Goal: Check status: Check status

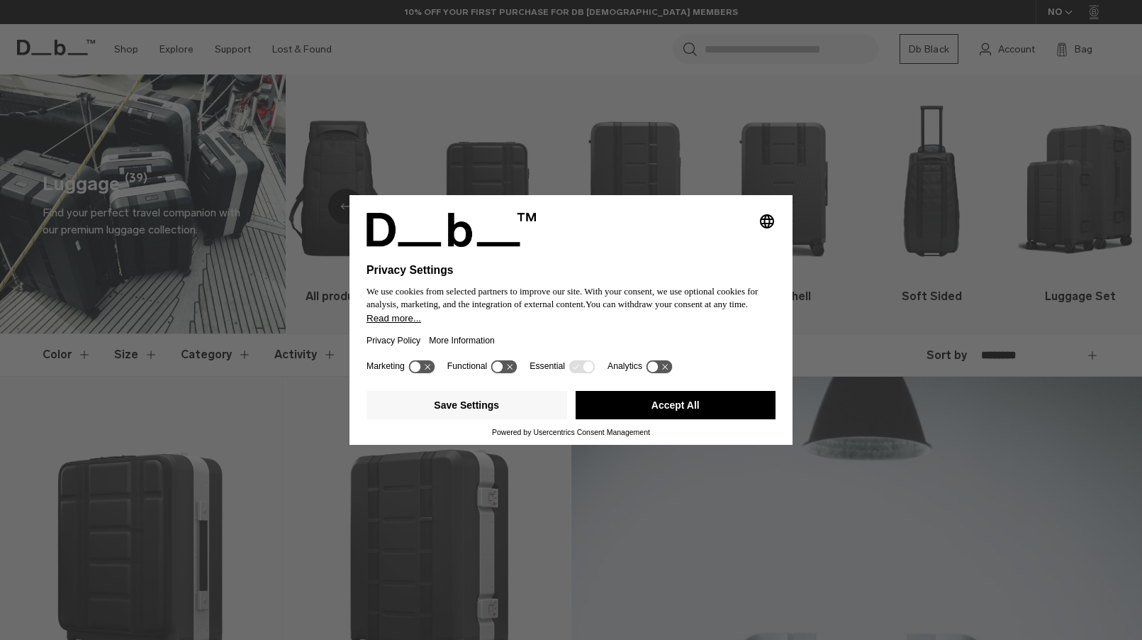
click at [650, 408] on button "Accept All" at bounding box center [676, 405] width 201 height 28
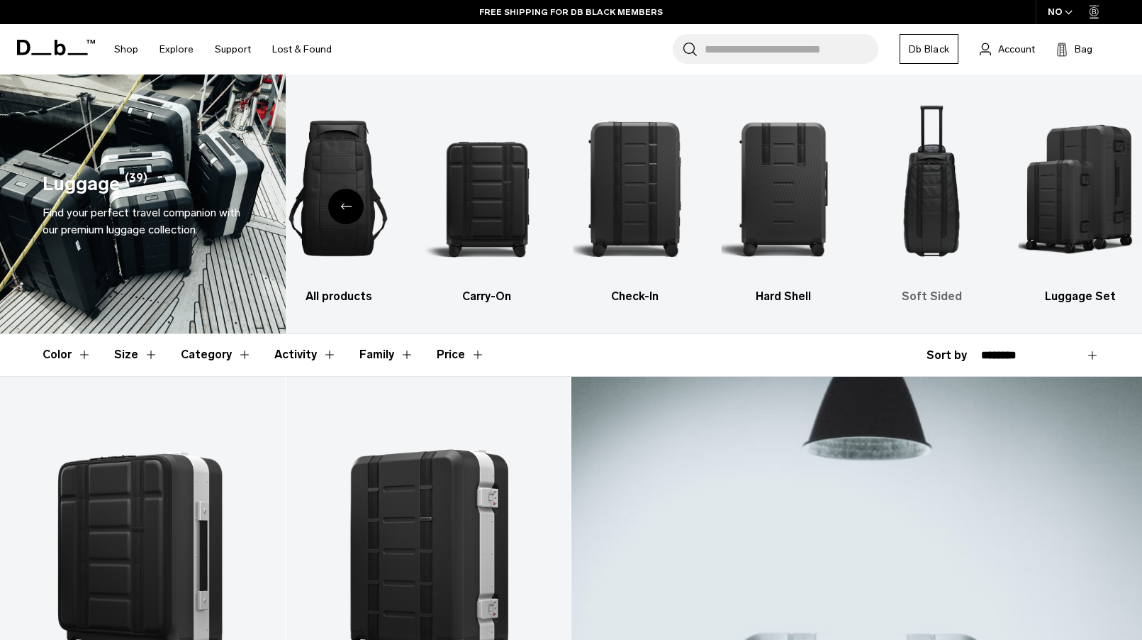
click at [930, 203] on img "5 / 6" at bounding box center [931, 188] width 123 height 185
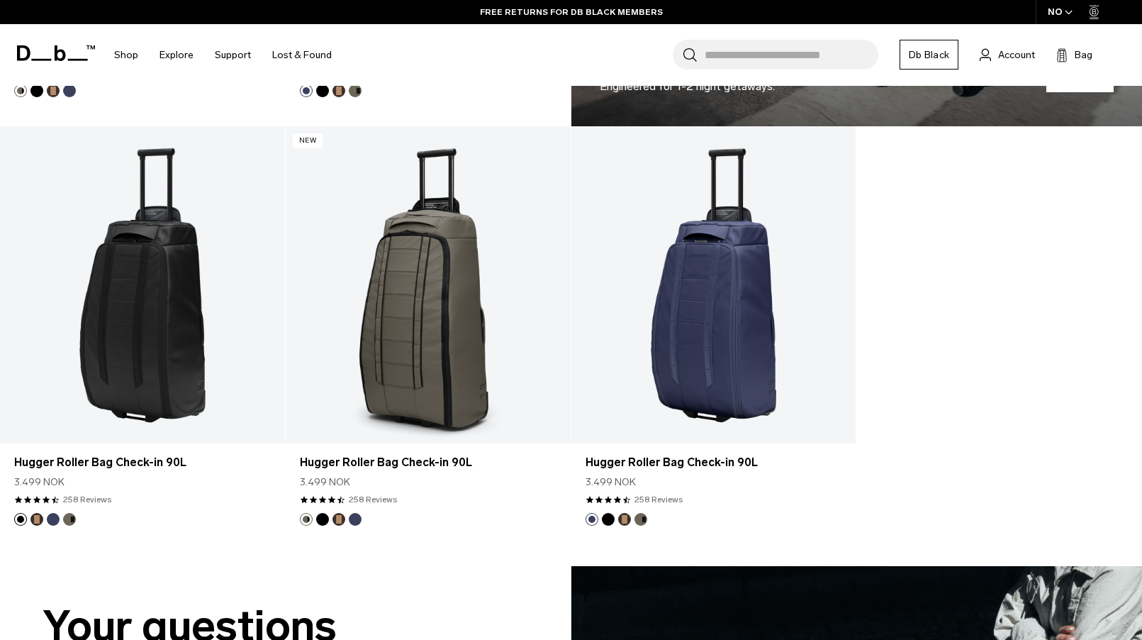
scroll to position [1096, 0]
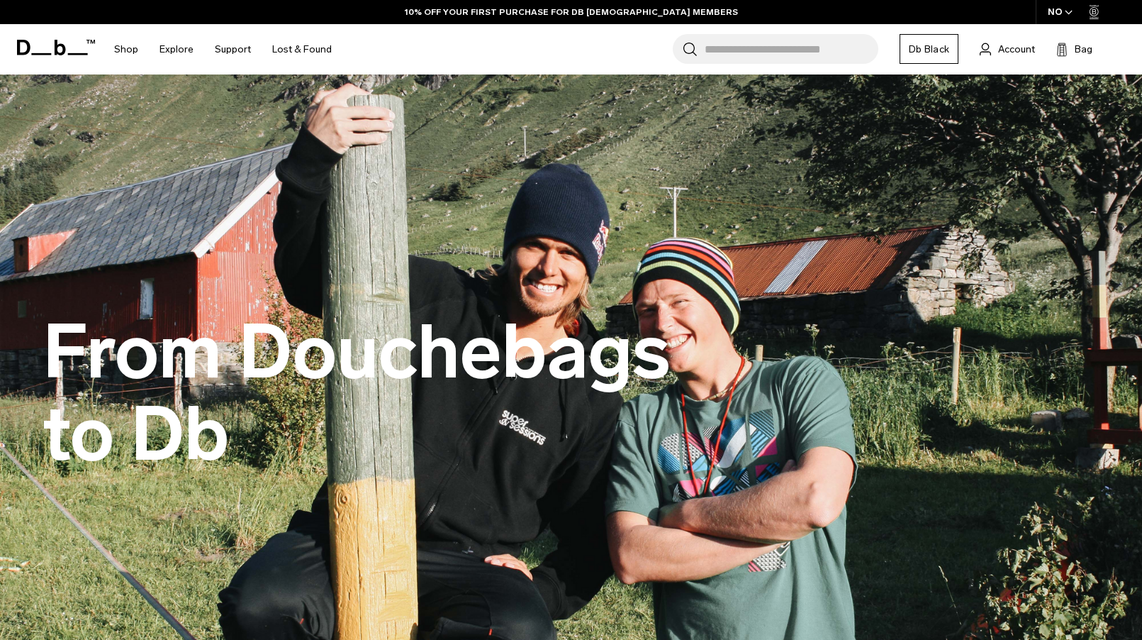
scroll to position [19, 0]
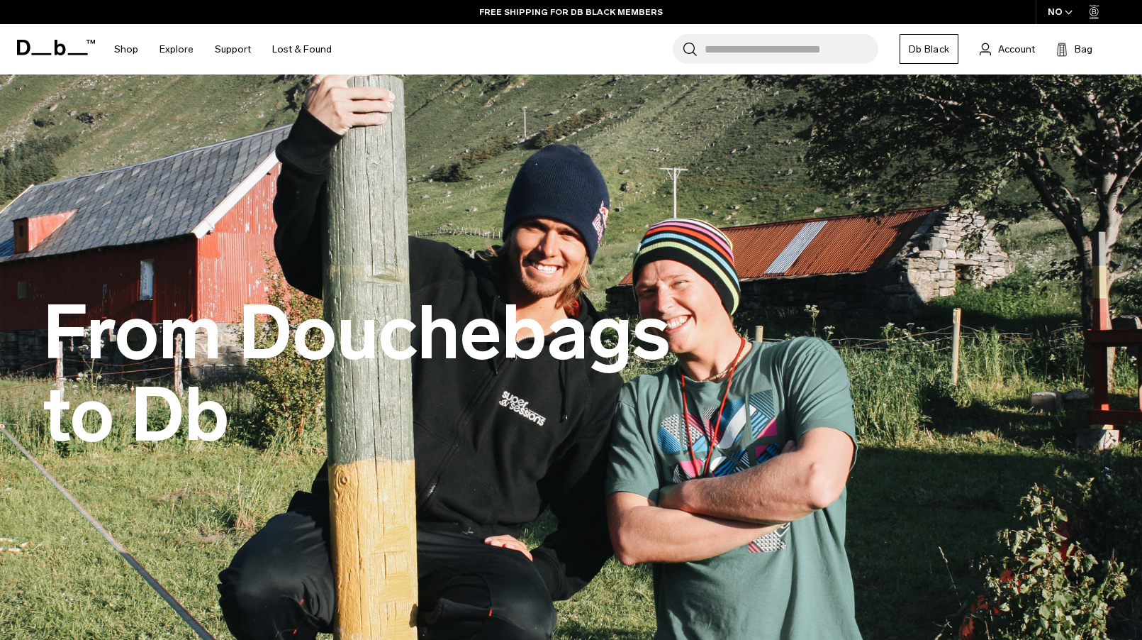
click at [943, 41] on link "Db Black" at bounding box center [929, 49] width 59 height 30
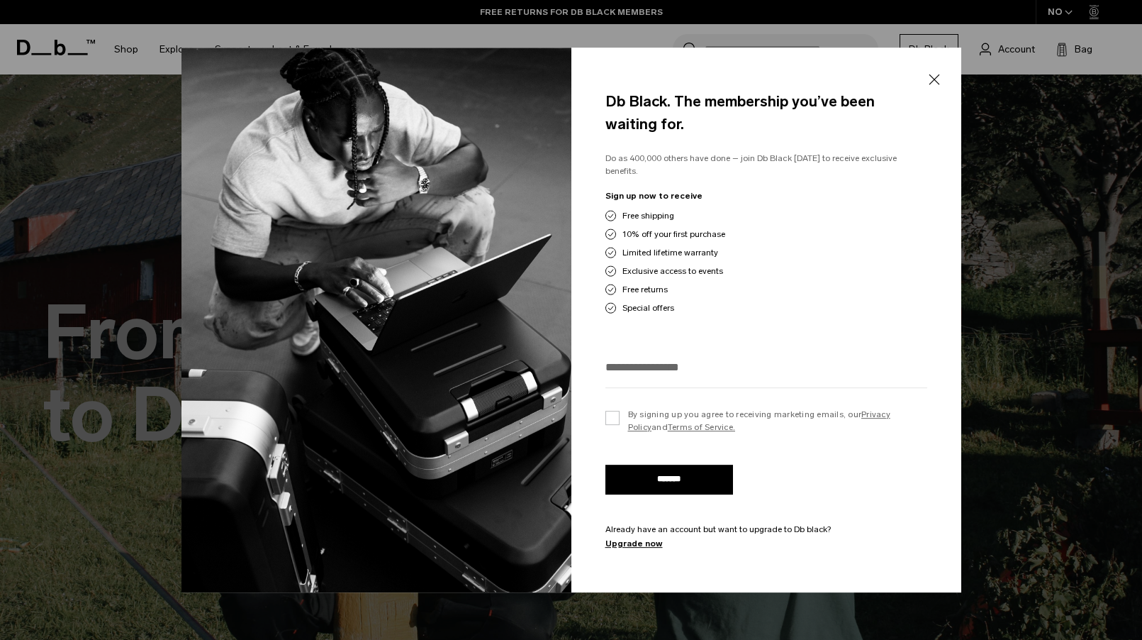
click at [934, 74] on button "Close" at bounding box center [934, 80] width 18 height 30
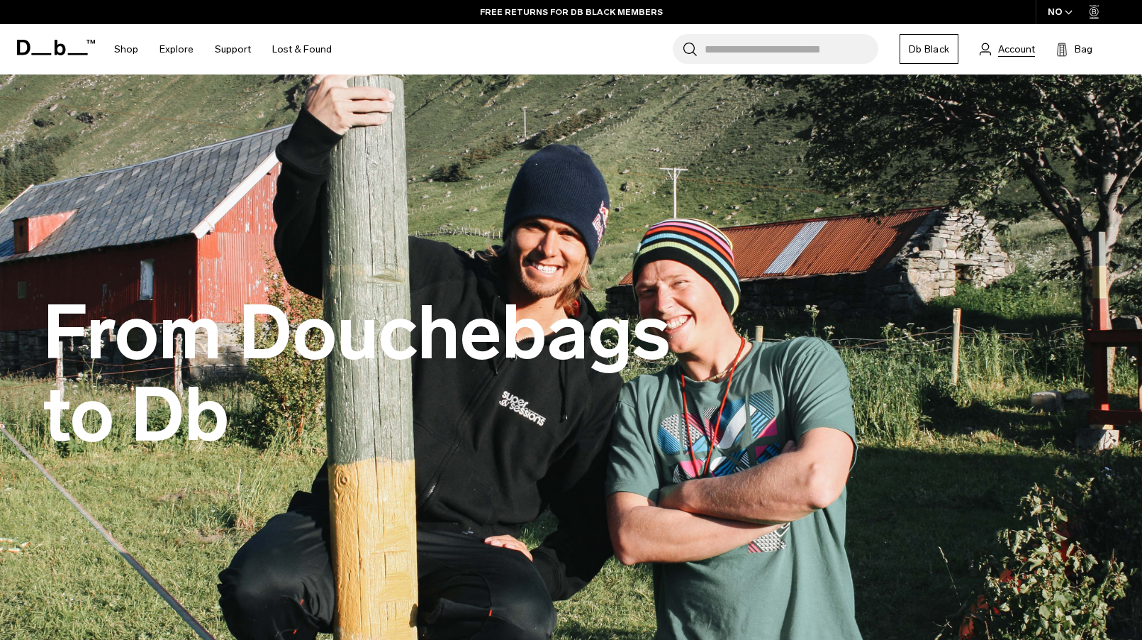
click at [1003, 50] on span "Account" at bounding box center [1016, 49] width 37 height 15
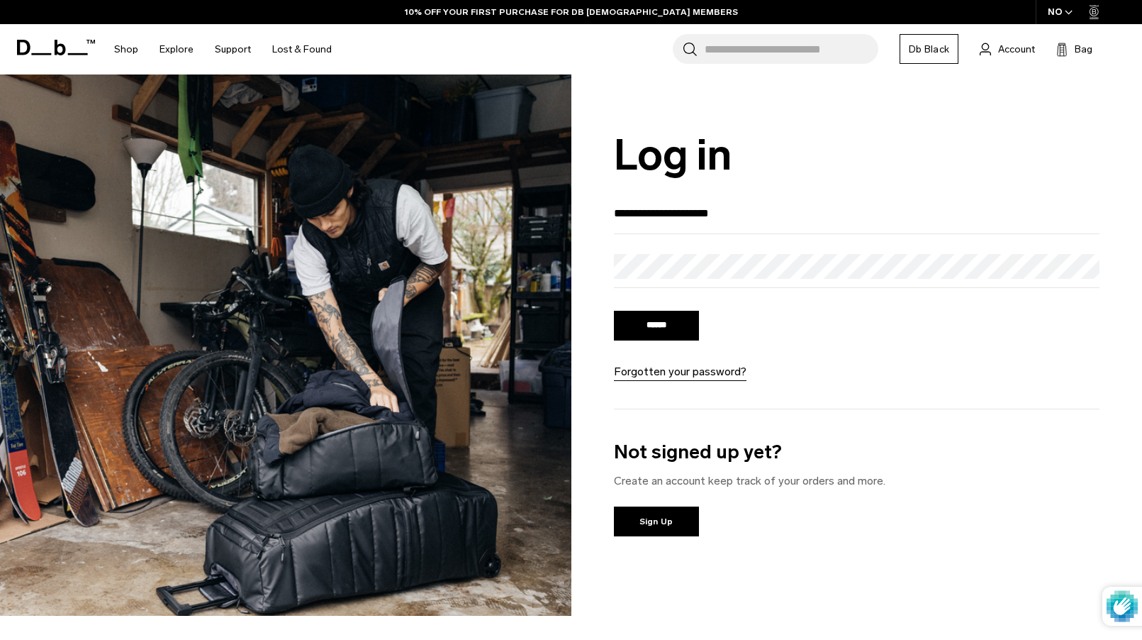
type input "**********"
click at [656, 327] on input "******" at bounding box center [656, 326] width 85 height 30
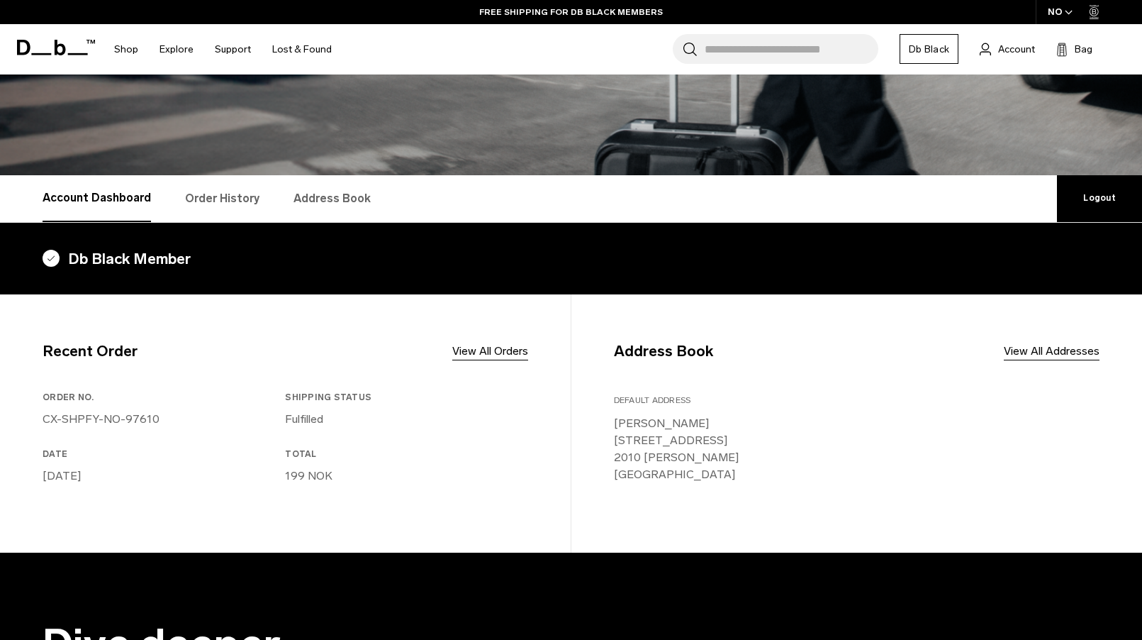
scroll to position [147, 0]
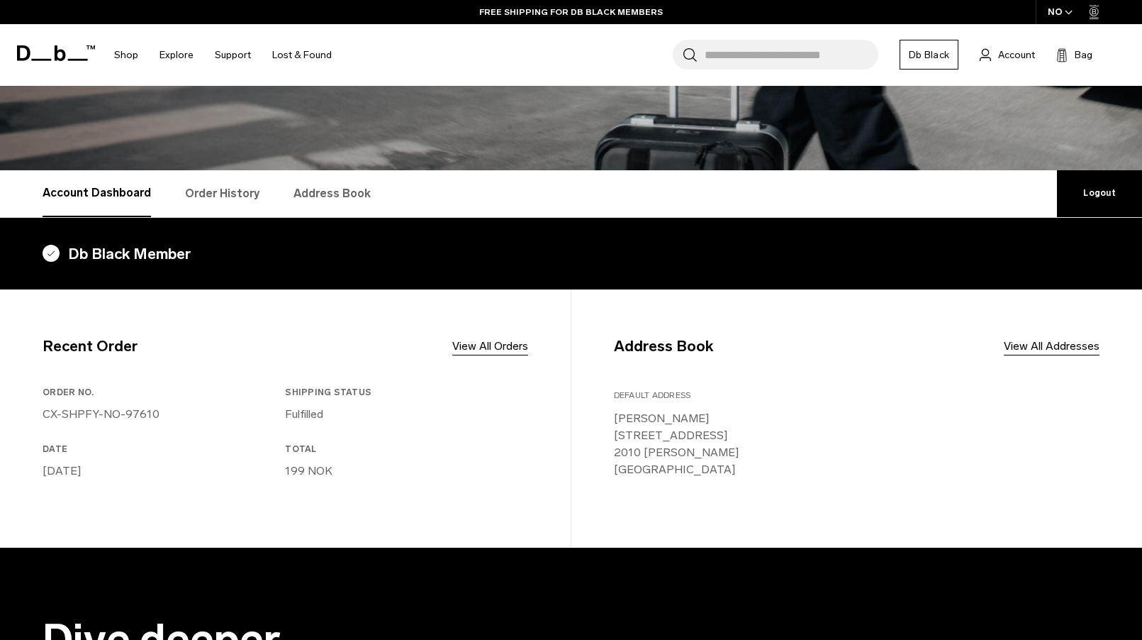
click at [194, 191] on link "Order History" at bounding box center [222, 193] width 74 height 47
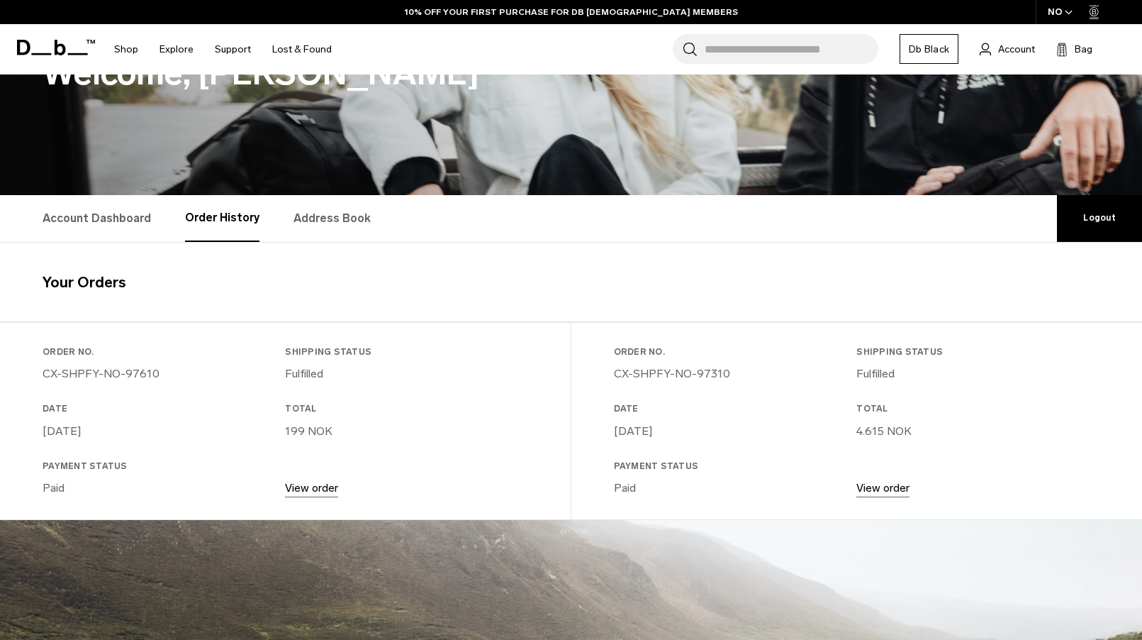
scroll to position [125, 0]
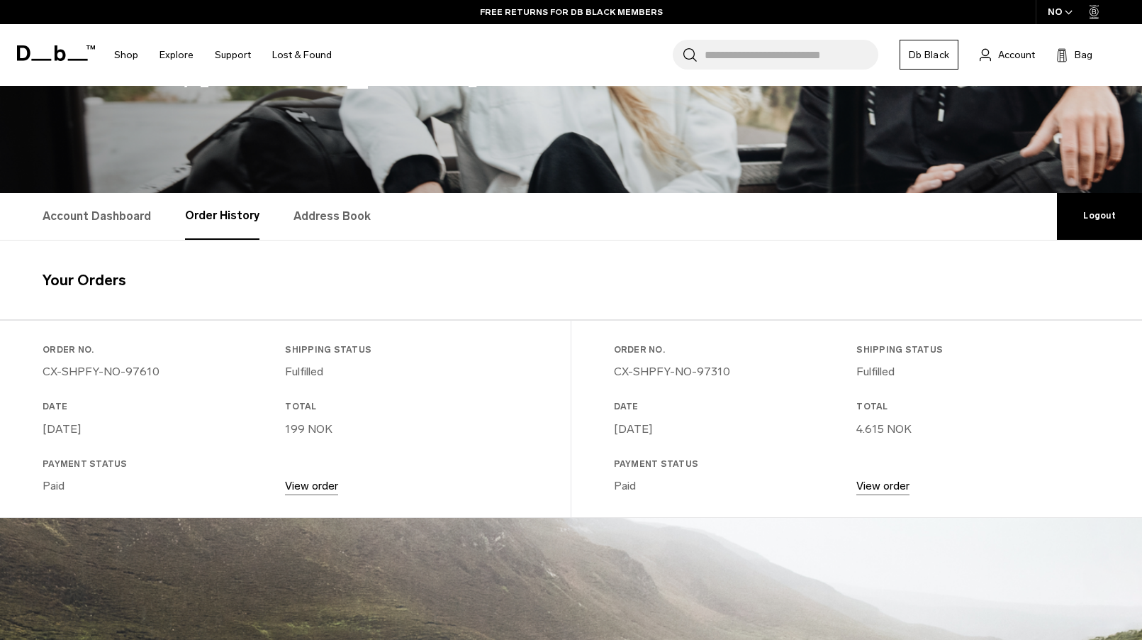
click at [881, 486] on link "View order" at bounding box center [883, 485] width 53 height 13
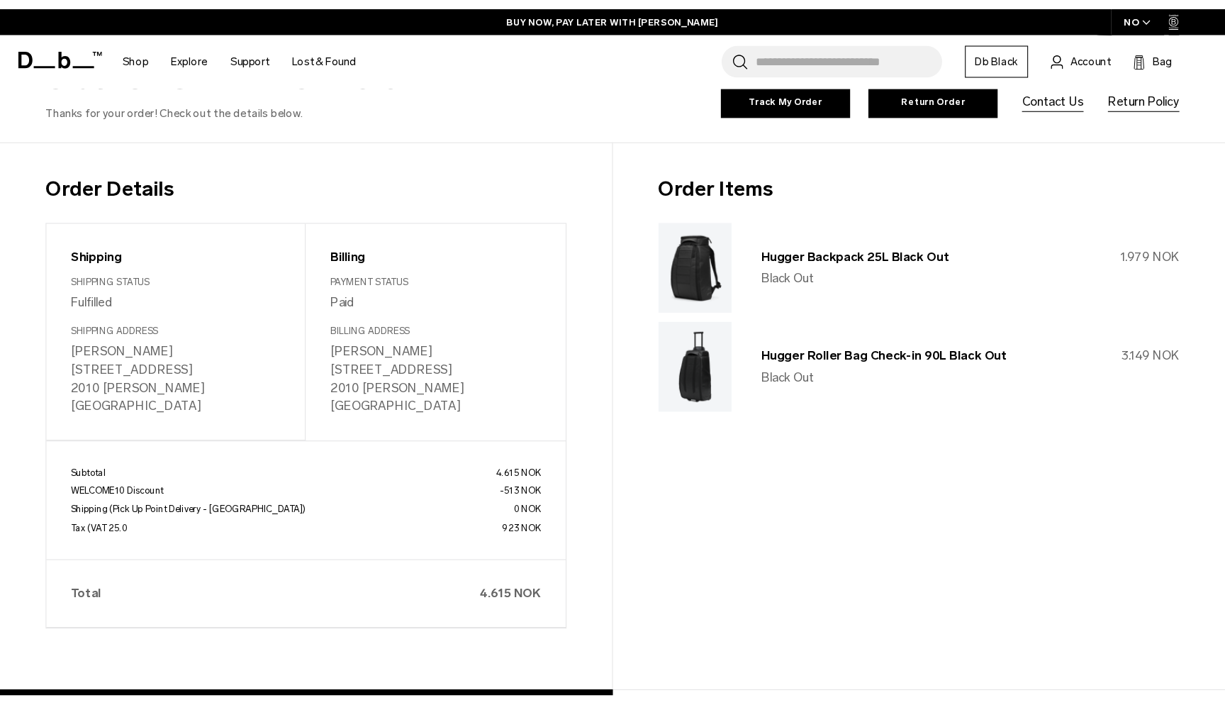
scroll to position [145, 0]
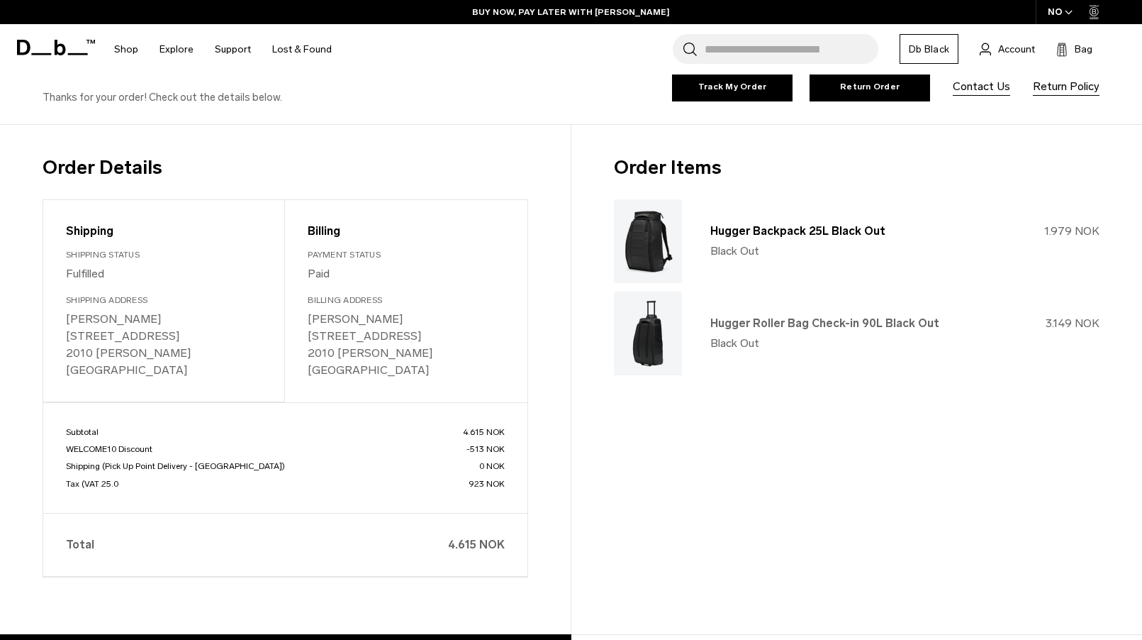
click at [752, 320] on link "Hugger Roller Bag Check-in 90L Black Out" at bounding box center [825, 322] width 229 height 13
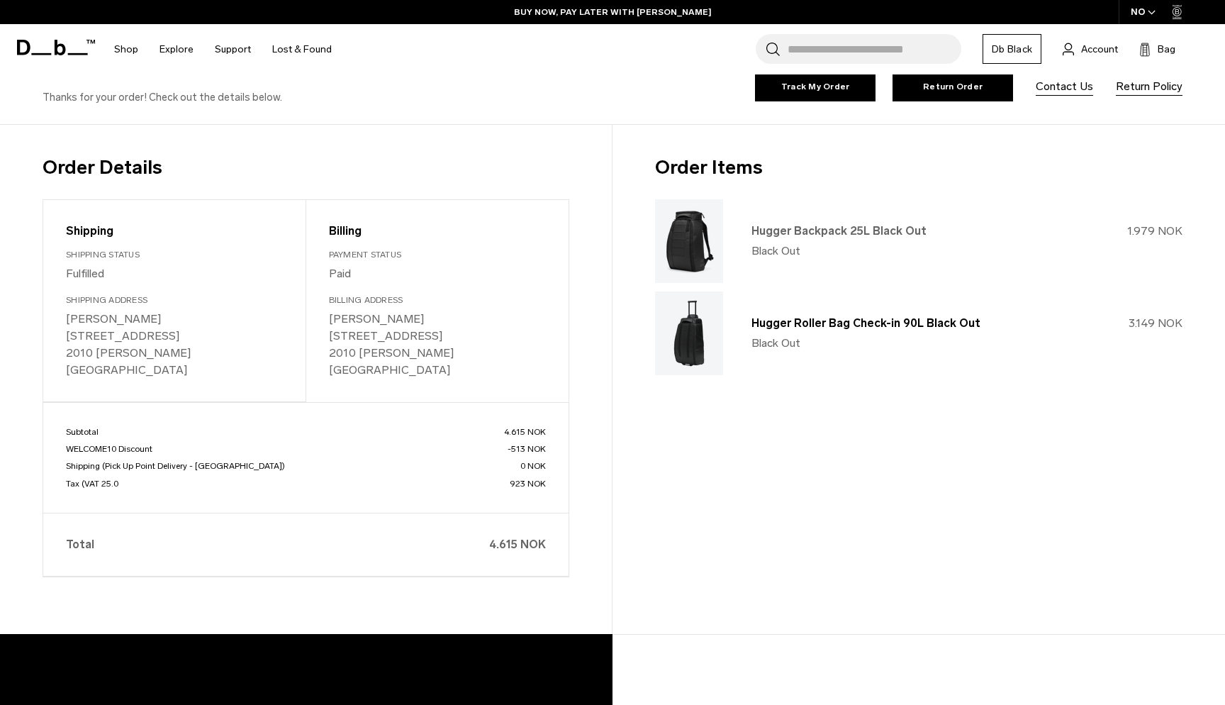
click at [797, 227] on link "Hugger Backpack 25L Black Out" at bounding box center [839, 230] width 175 height 13
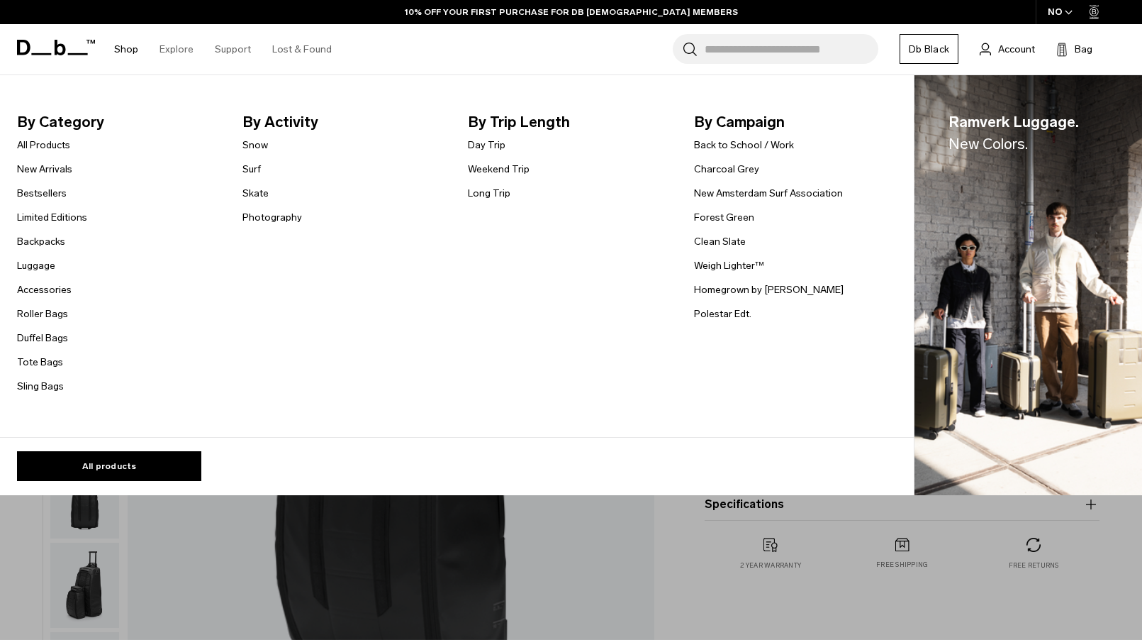
scroll to position [57, 0]
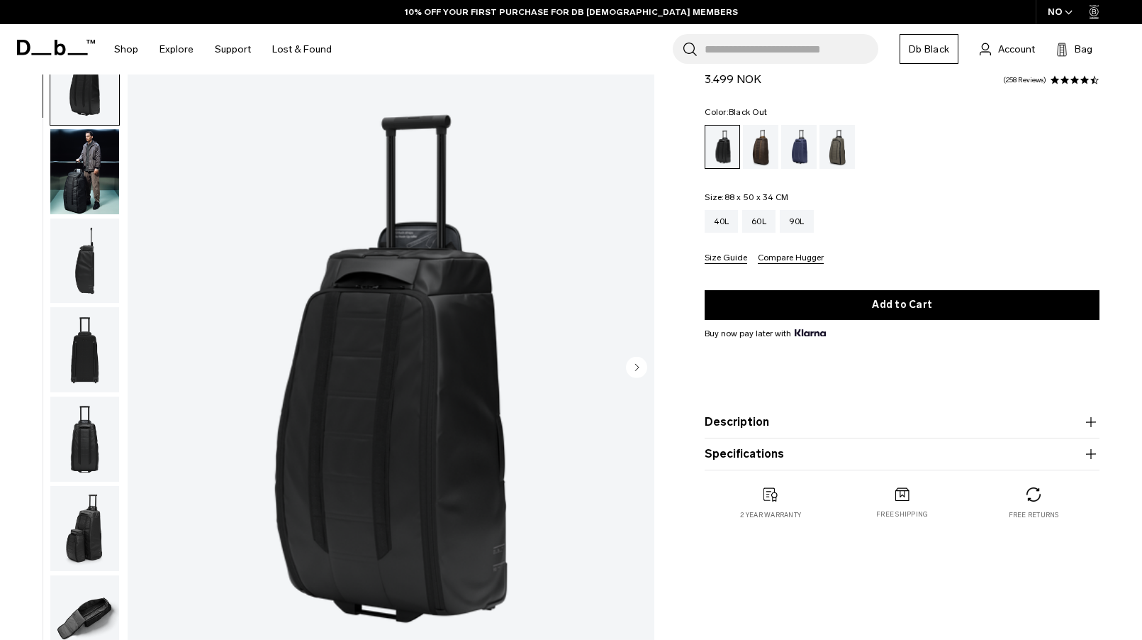
click at [779, 568] on div "Hugger Roller Bag Check-in 90L 3.499 NOK 4.7 star rating 258 Reviews Color: Bla…" at bounding box center [902, 372] width 480 height 666
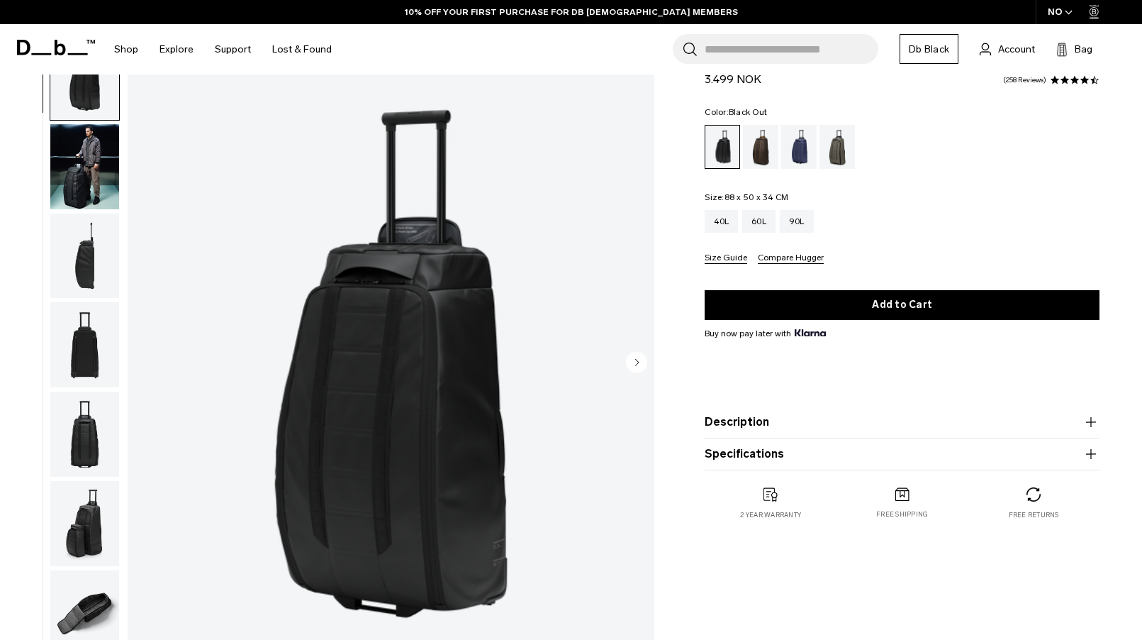
scroll to position [0, 0]
click at [99, 167] on img "button" at bounding box center [84, 166] width 69 height 85
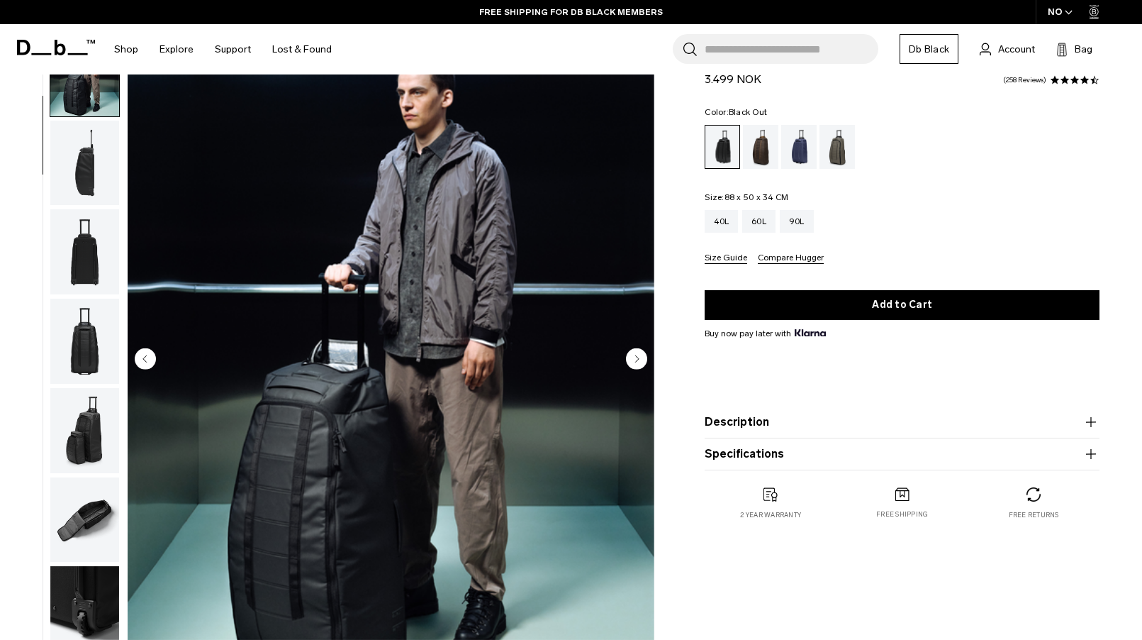
scroll to position [23, 0]
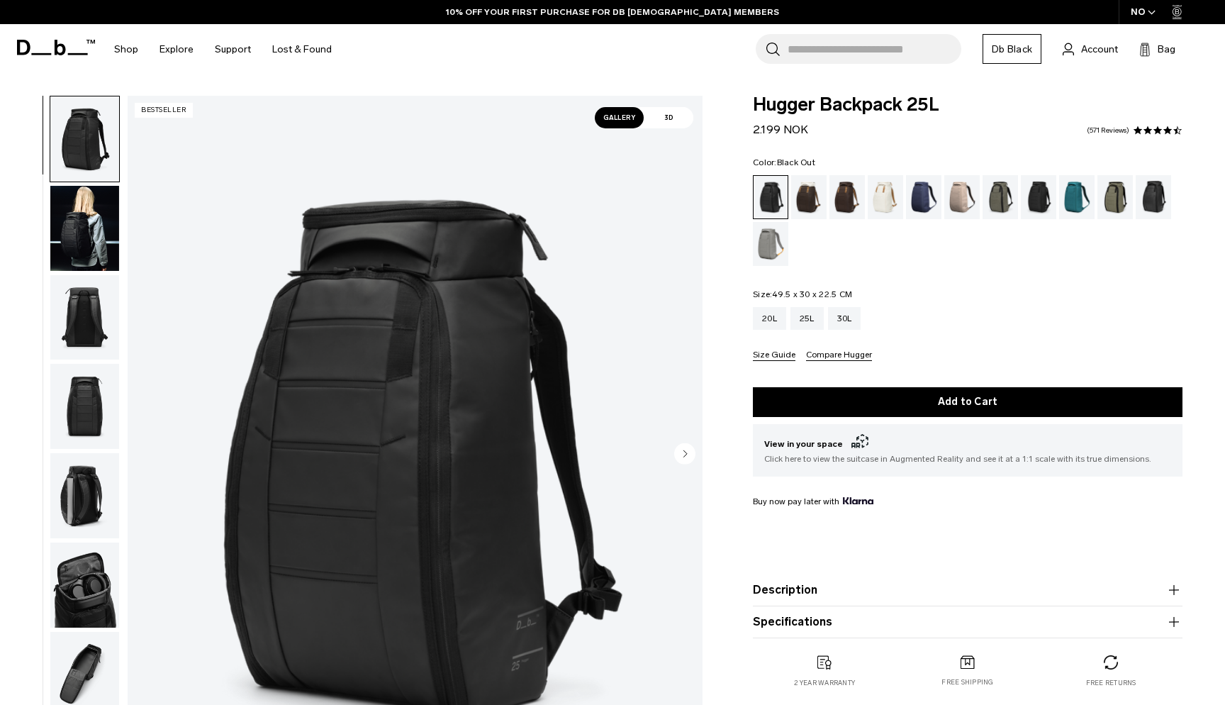
click at [79, 216] on img "button" at bounding box center [84, 228] width 69 height 85
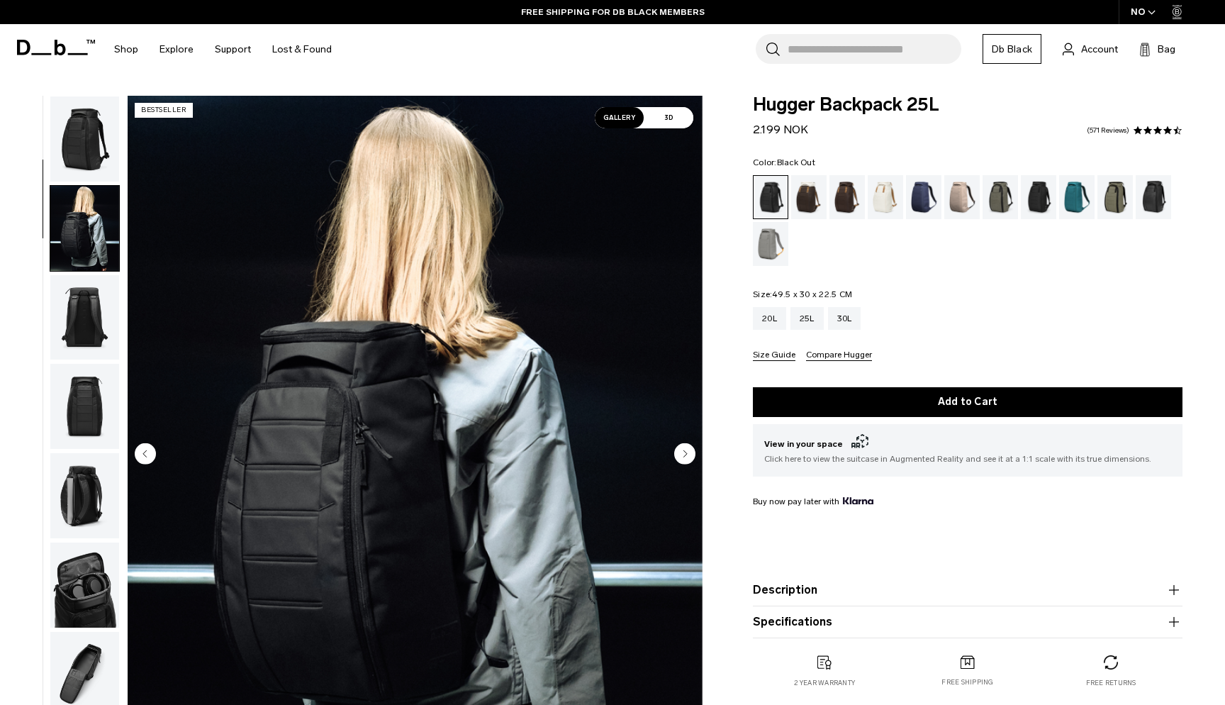
scroll to position [90, 0]
